Goal: Information Seeking & Learning: Compare options

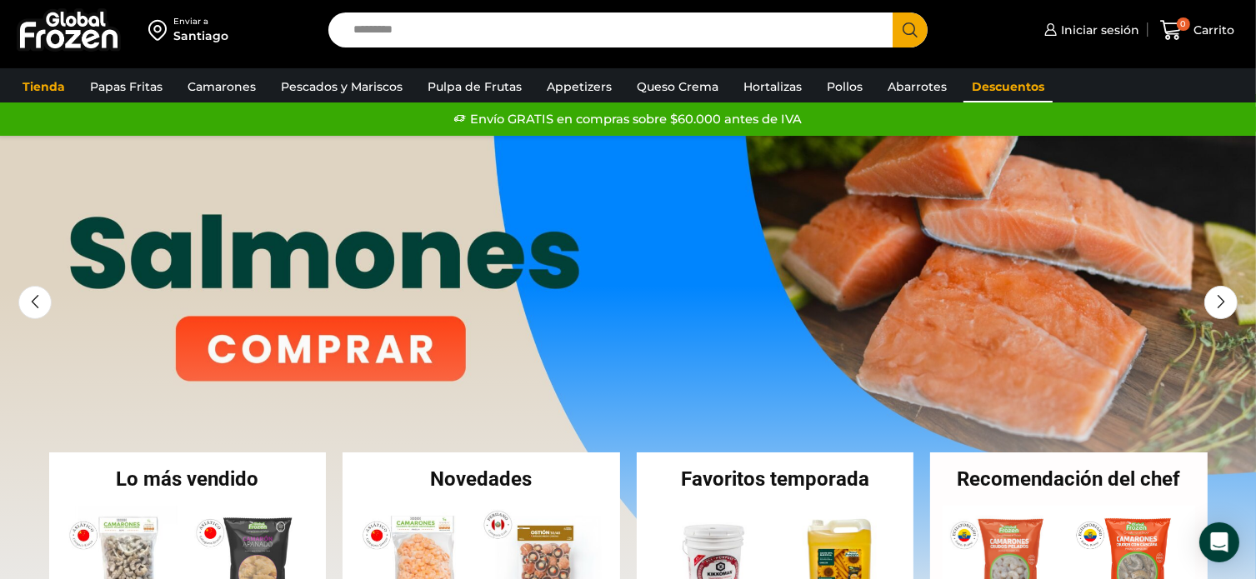
click at [1029, 83] on link "Descuentos" at bounding box center [1007, 87] width 89 height 32
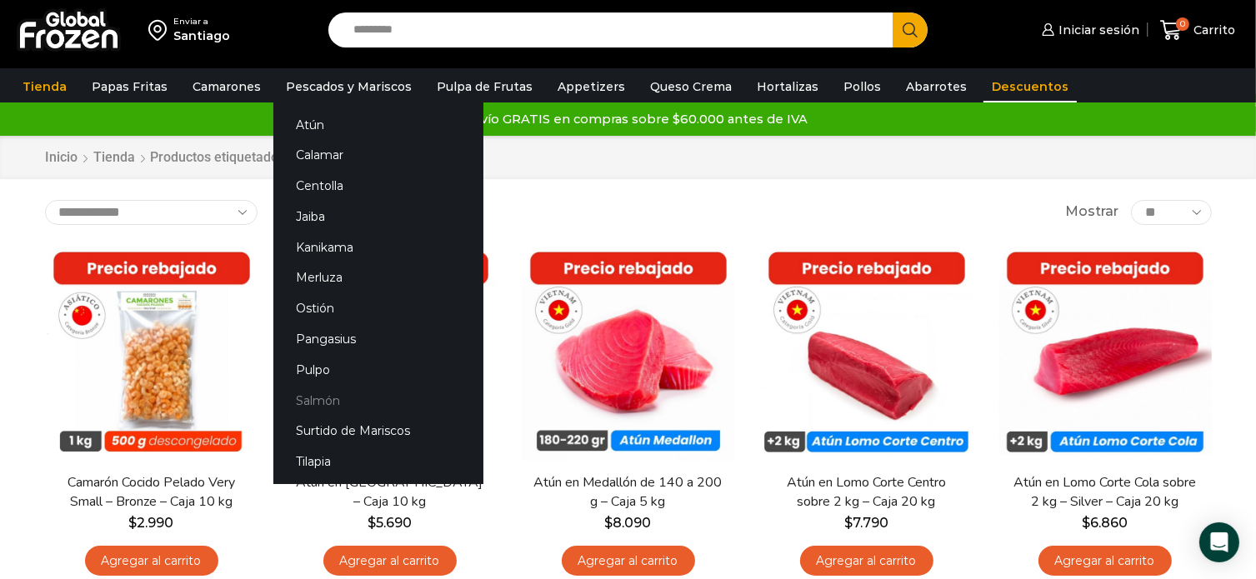
click at [324, 400] on link "Salmón" at bounding box center [378, 400] width 210 height 31
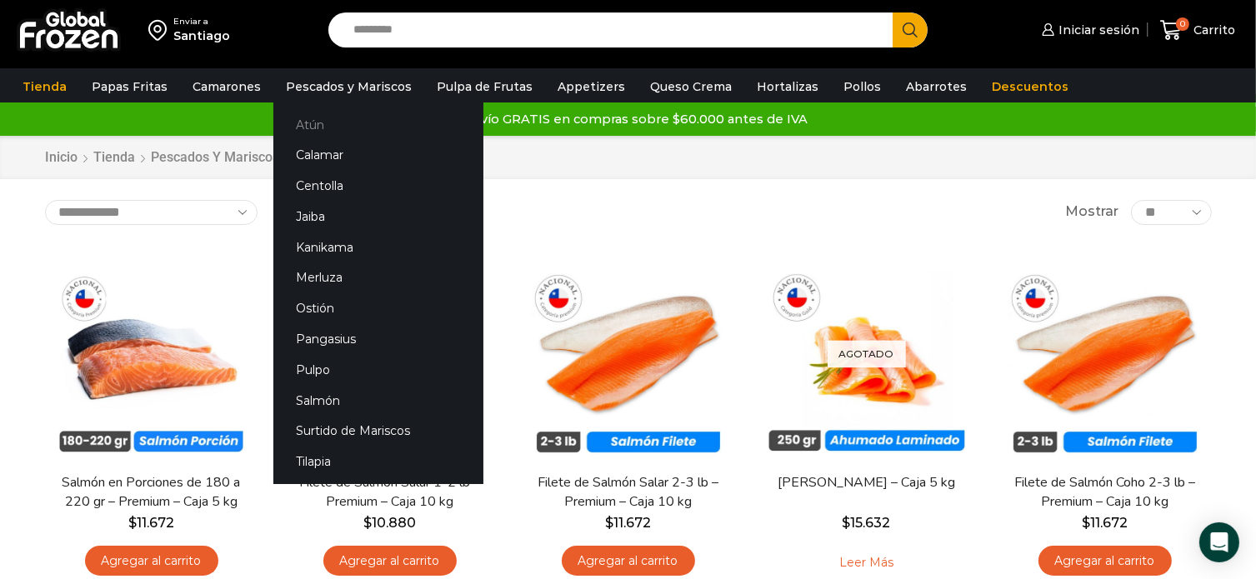
click at [308, 126] on link "Atún" at bounding box center [378, 124] width 210 height 31
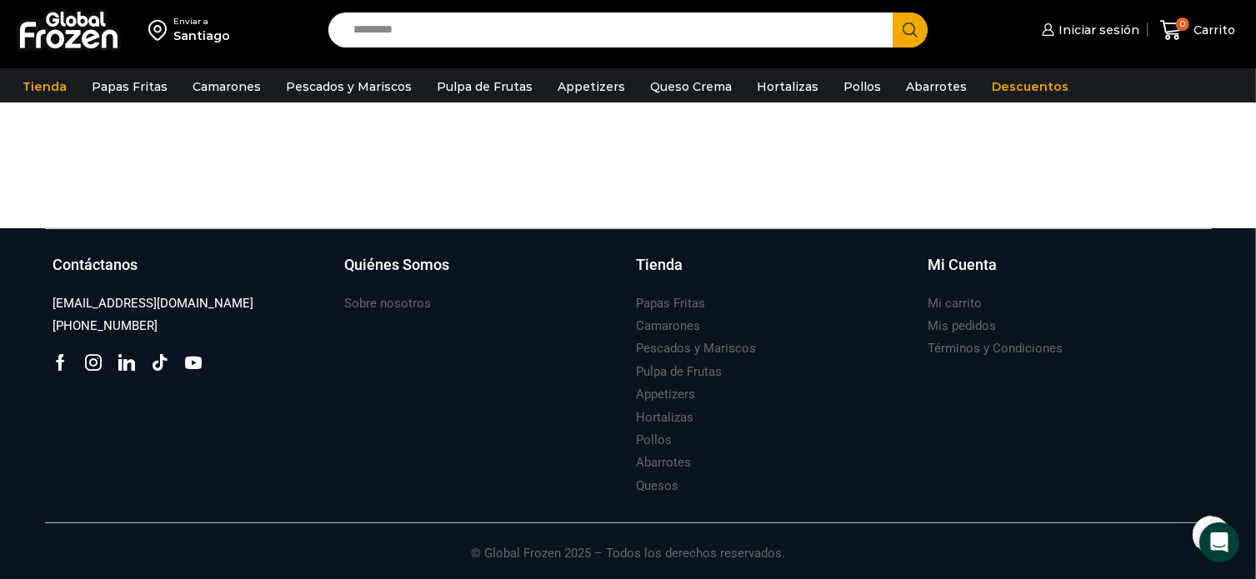
scroll to position [18, 0]
